Goal: Use online tool/utility: Utilize a website feature to perform a specific function

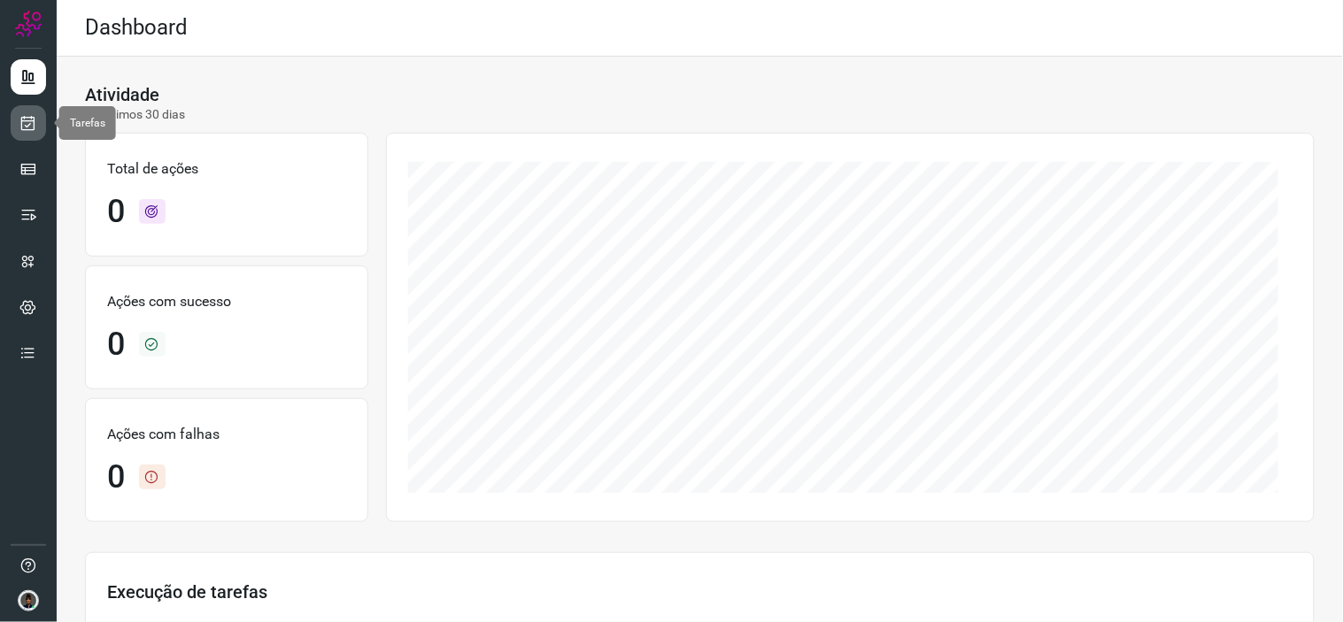
click at [30, 124] on icon at bounding box center [28, 123] width 19 height 18
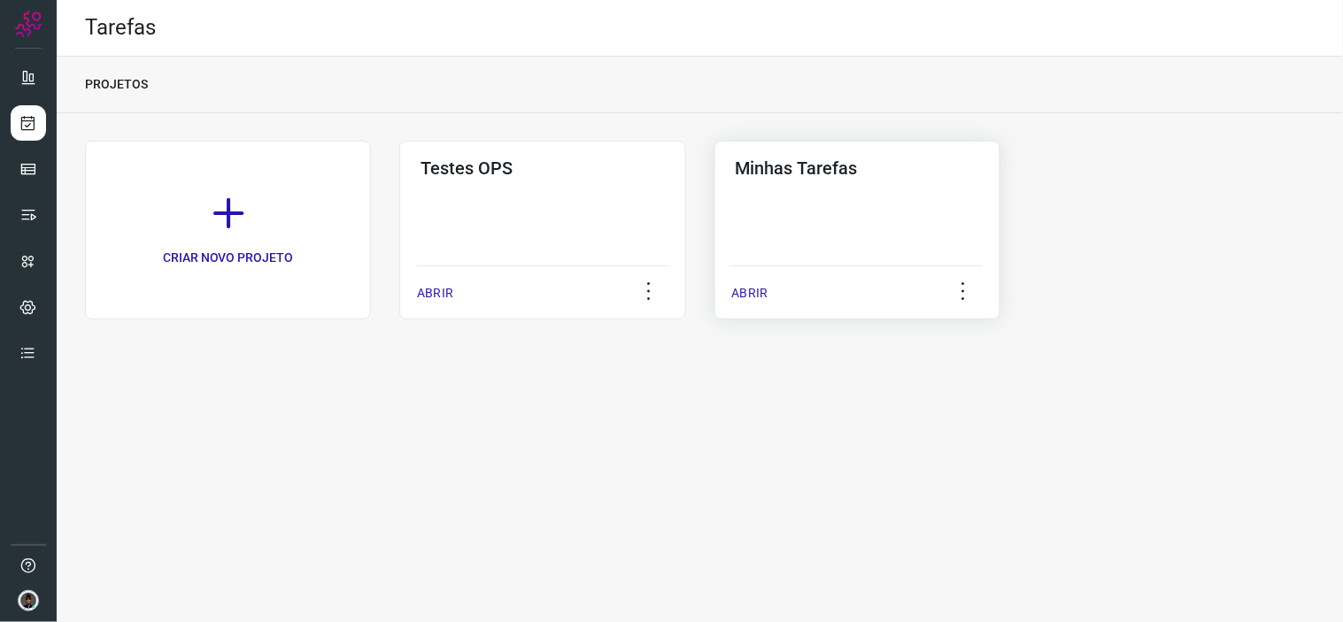
click at [899, 204] on div "Minhas Tarefas ABRIR" at bounding box center [857, 230] width 286 height 179
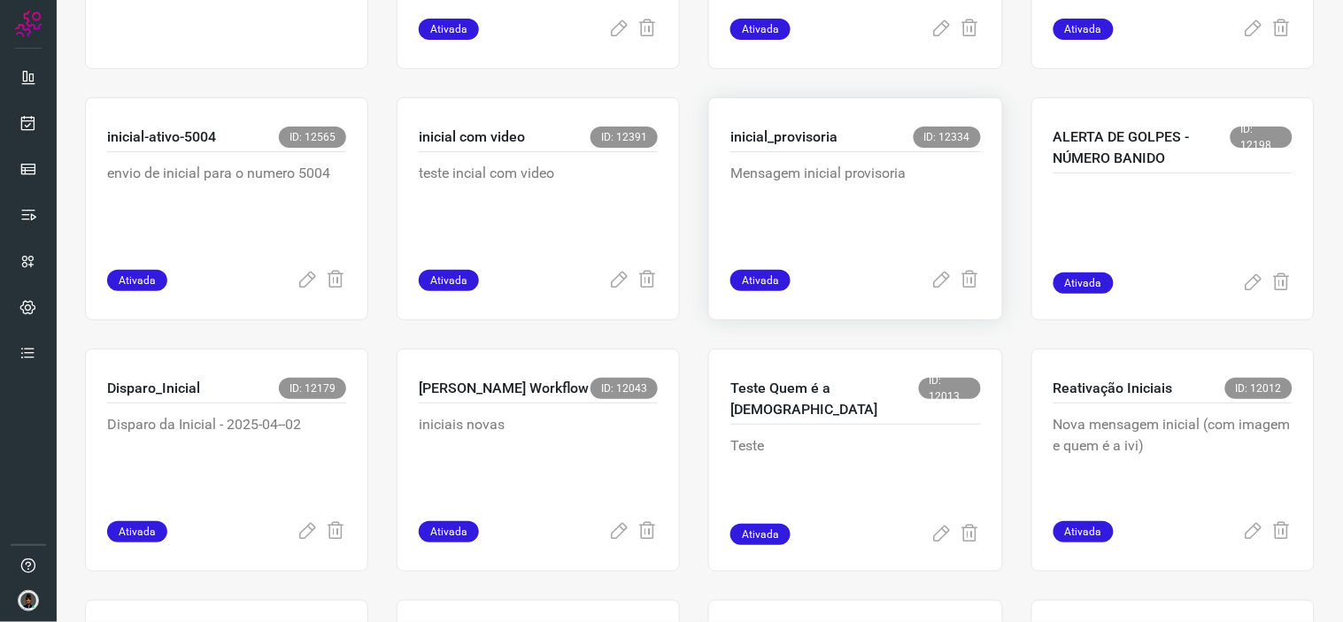
click at [828, 254] on div "Mensagem inicial provisoria" at bounding box center [855, 211] width 250 height 118
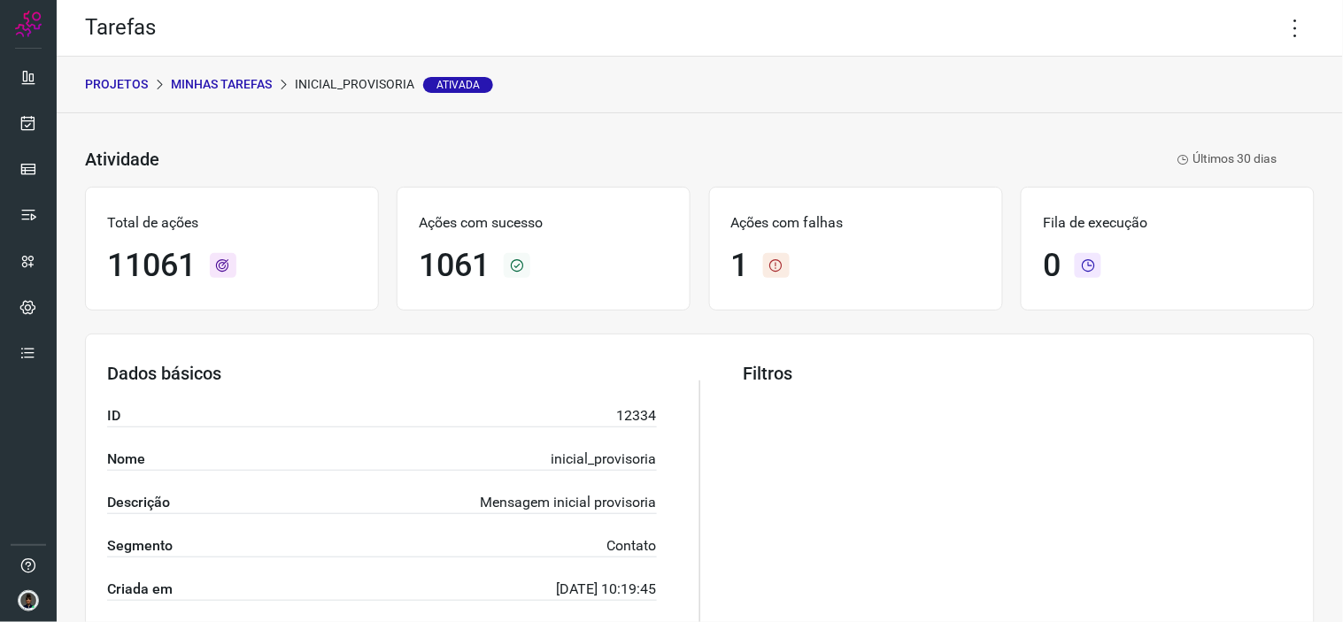
drag, startPoint x: 1279, startPoint y: 14, endPoint x: 1202, endPoint y: 81, distance: 101.7
click at [1278, 15] on icon at bounding box center [1295, 28] width 37 height 37
click at [1183, 112] on li "Executar" at bounding box center [1218, 115] width 161 height 28
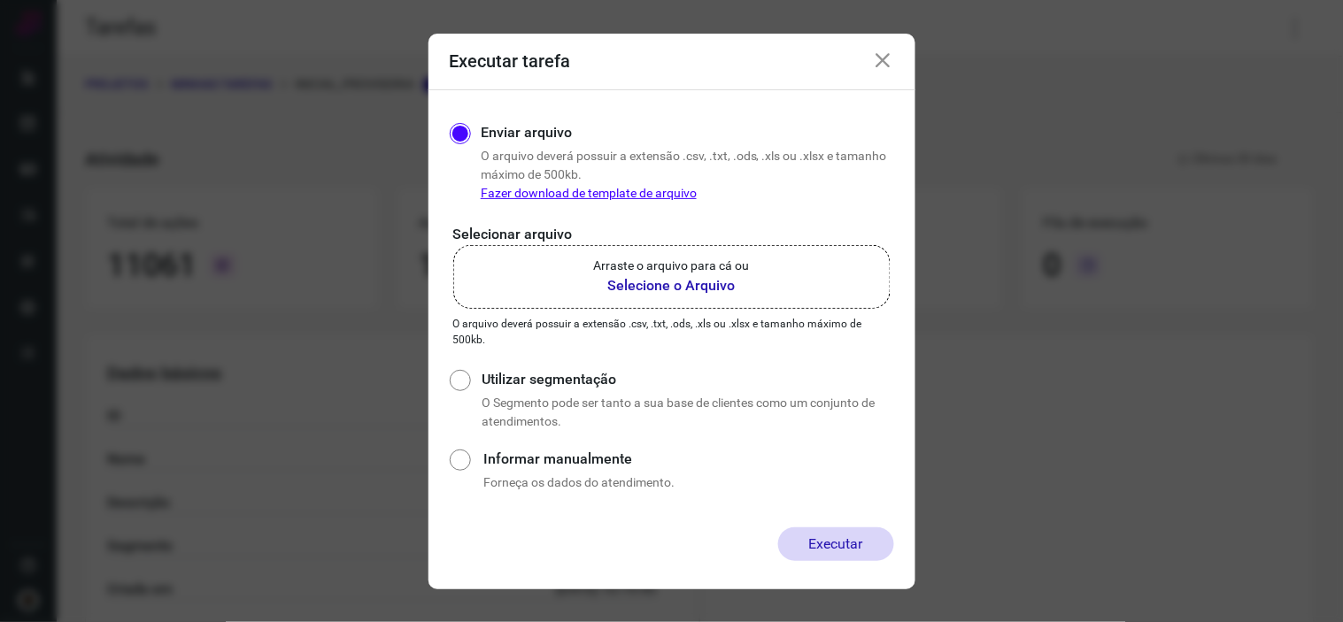
click at [718, 285] on b "Selecione o Arquivo" at bounding box center [672, 285] width 156 height 21
click at [0, 0] on input "Arraste o arquivo para cá ou Selecione o Arquivo" at bounding box center [0, 0] width 0 height 0
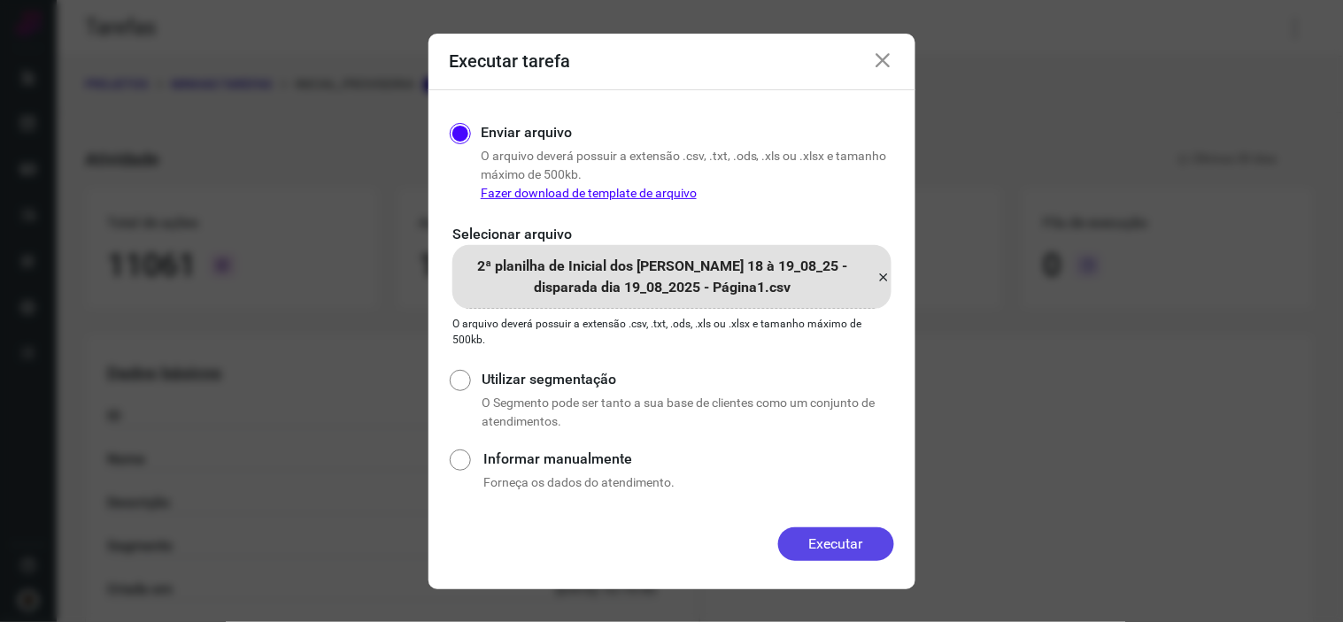
click at [862, 538] on button "Executar" at bounding box center [836, 544] width 116 height 34
